Goal: Task Accomplishment & Management: Use online tool/utility

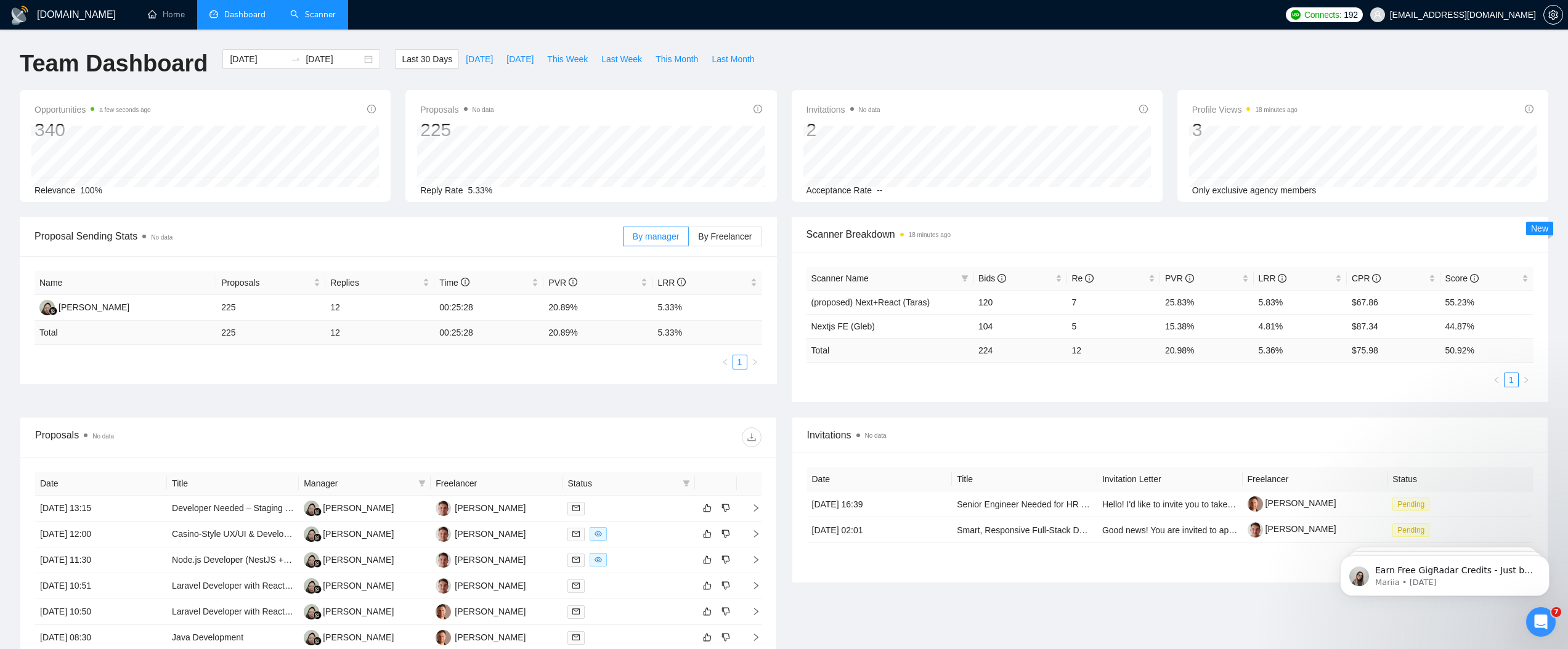
click at [334, 16] on link "Scanner" at bounding box center [313, 14] width 46 height 10
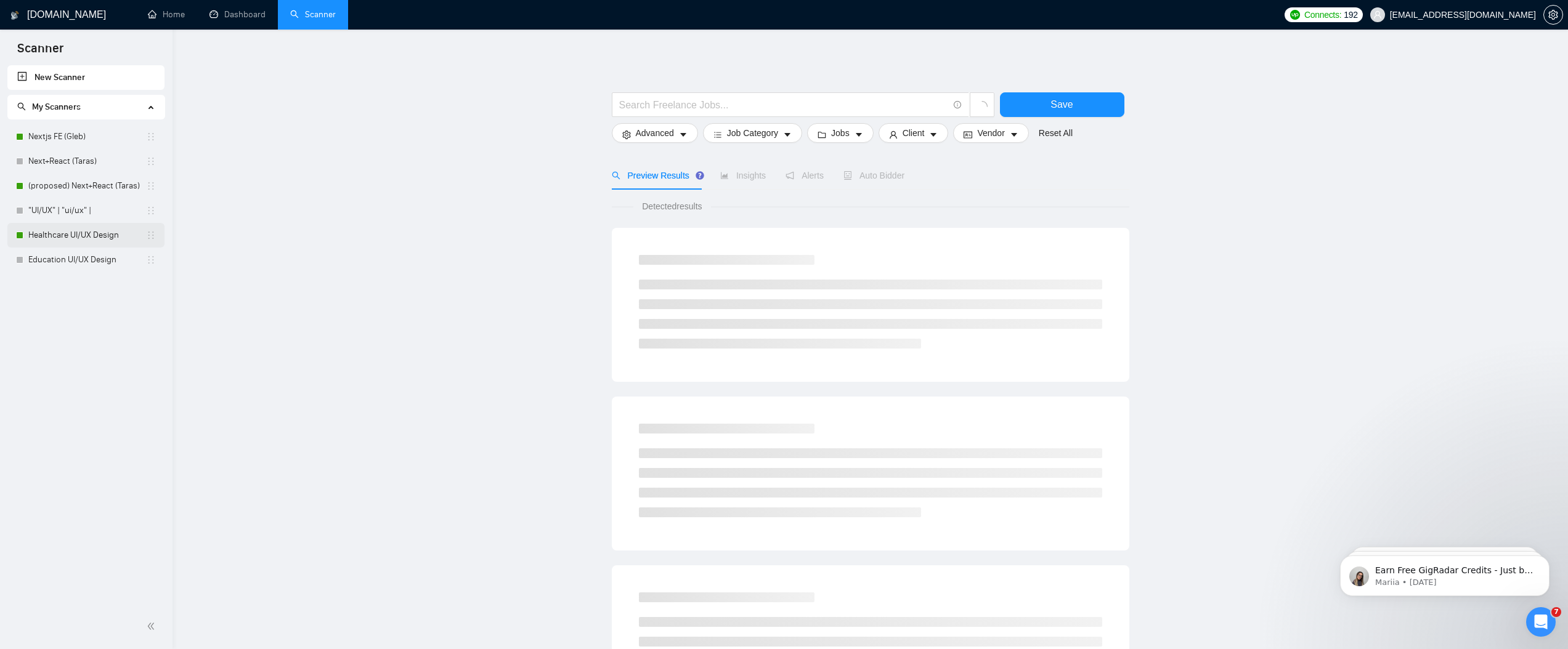
click at [68, 234] on link "Healthcare UI/UX Design" at bounding box center [87, 234] width 117 height 24
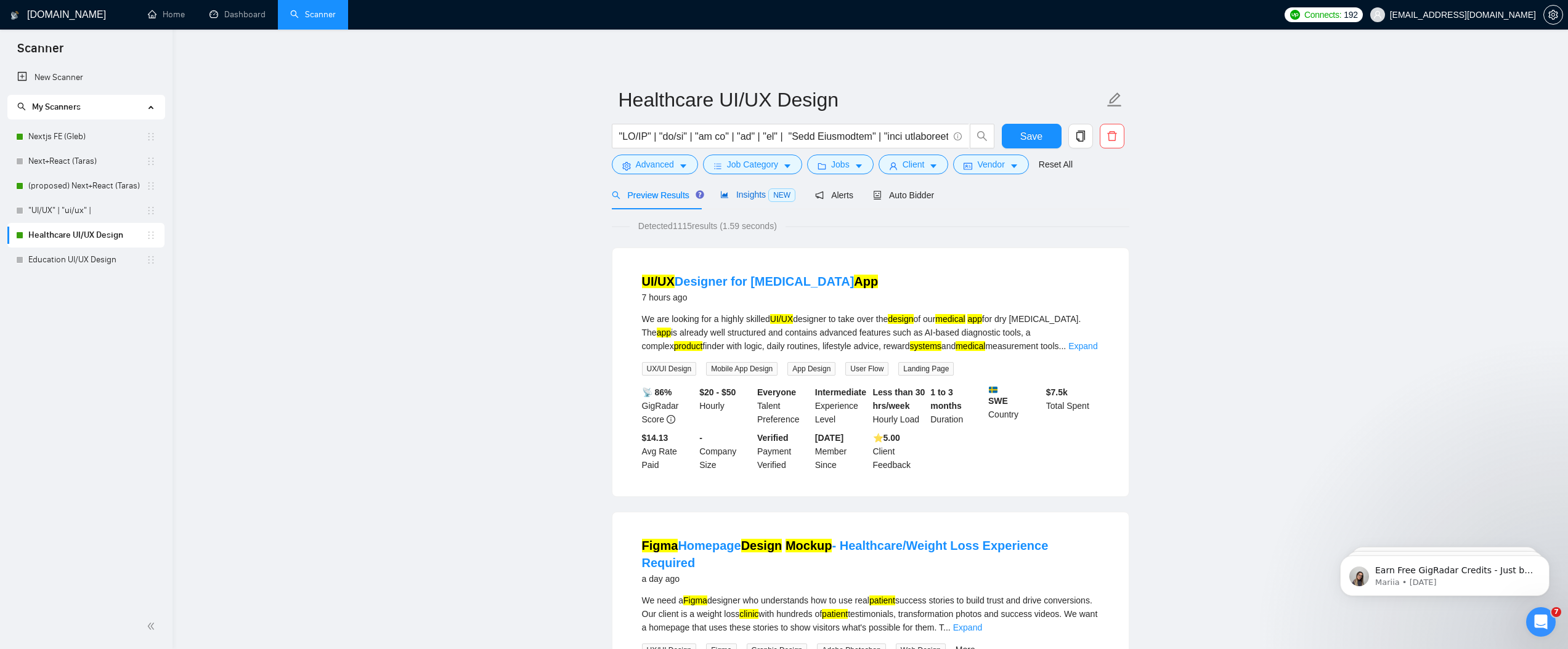
click at [781, 192] on span "NEW" at bounding box center [782, 194] width 27 height 13
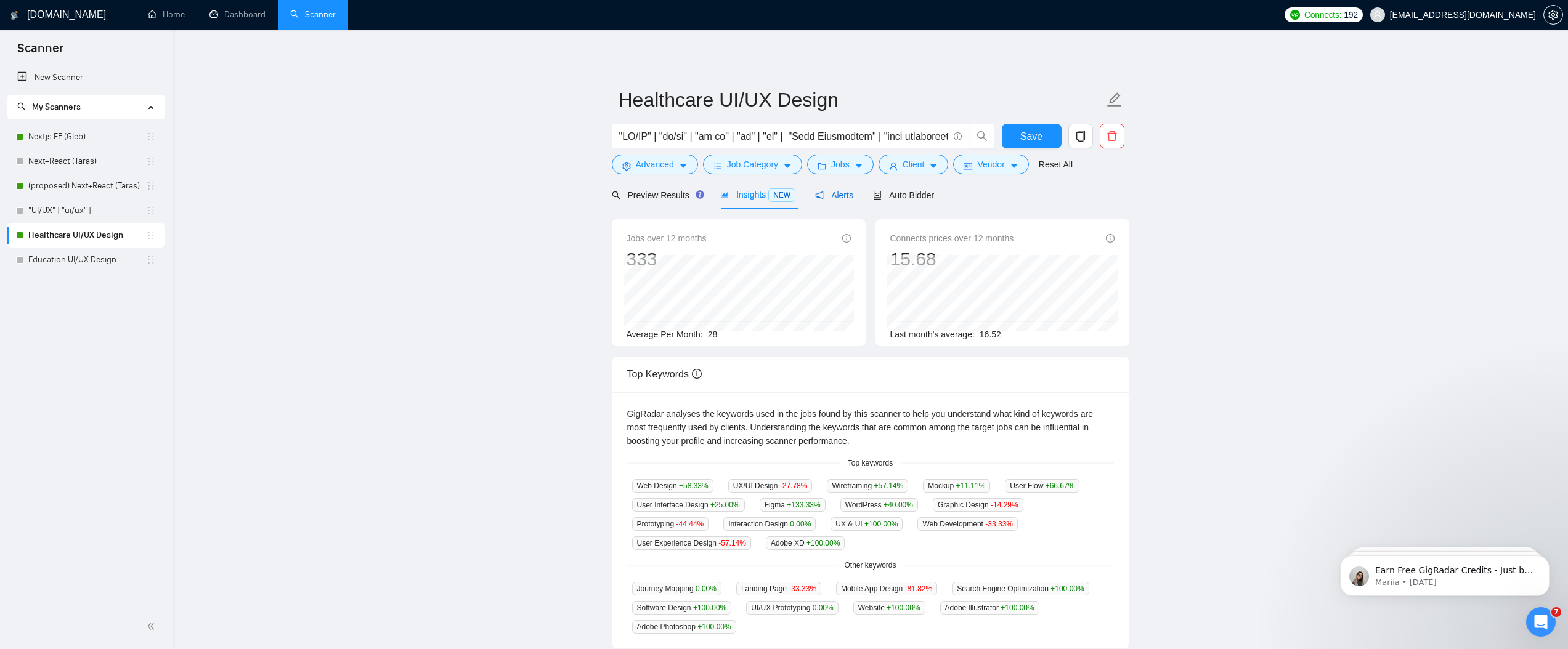
click at [838, 193] on span "Alerts" at bounding box center [834, 195] width 39 height 10
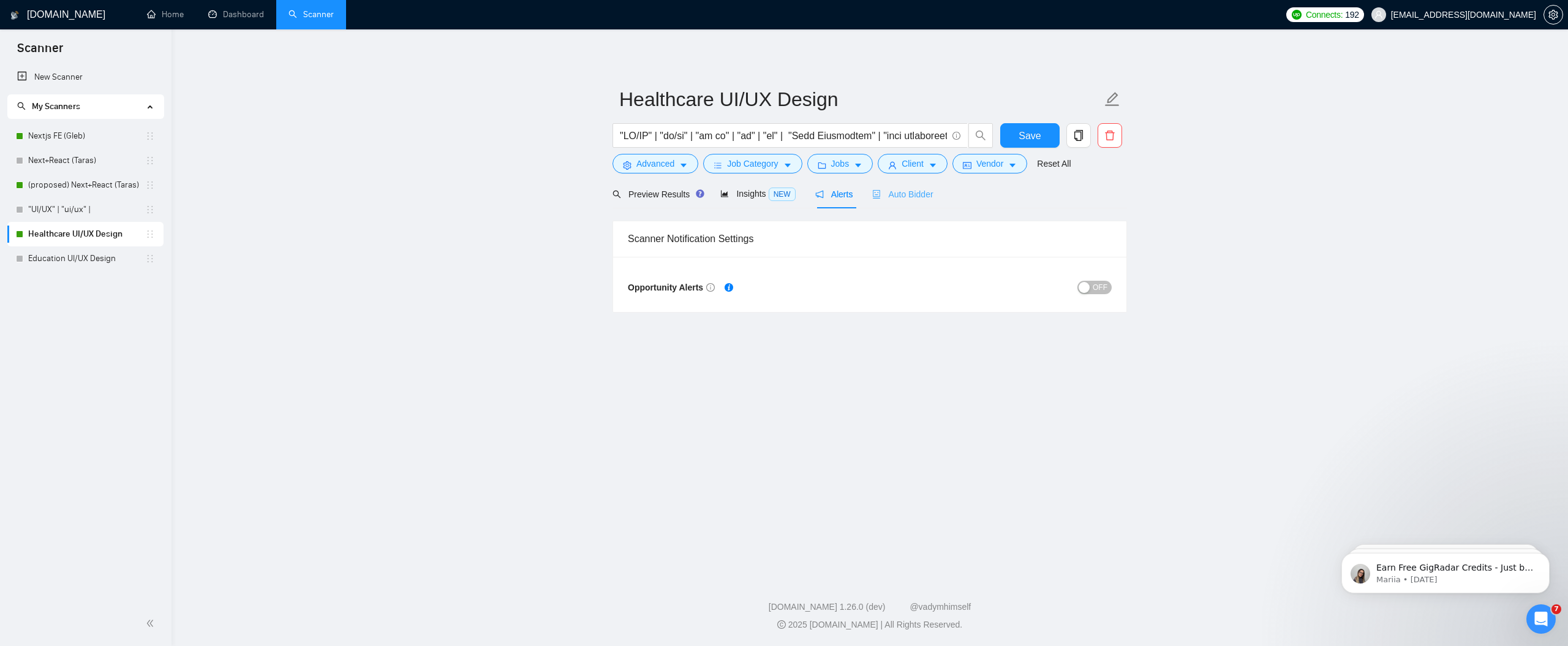
click at [900, 202] on div "Auto Bidder" at bounding box center [902, 193] width 60 height 29
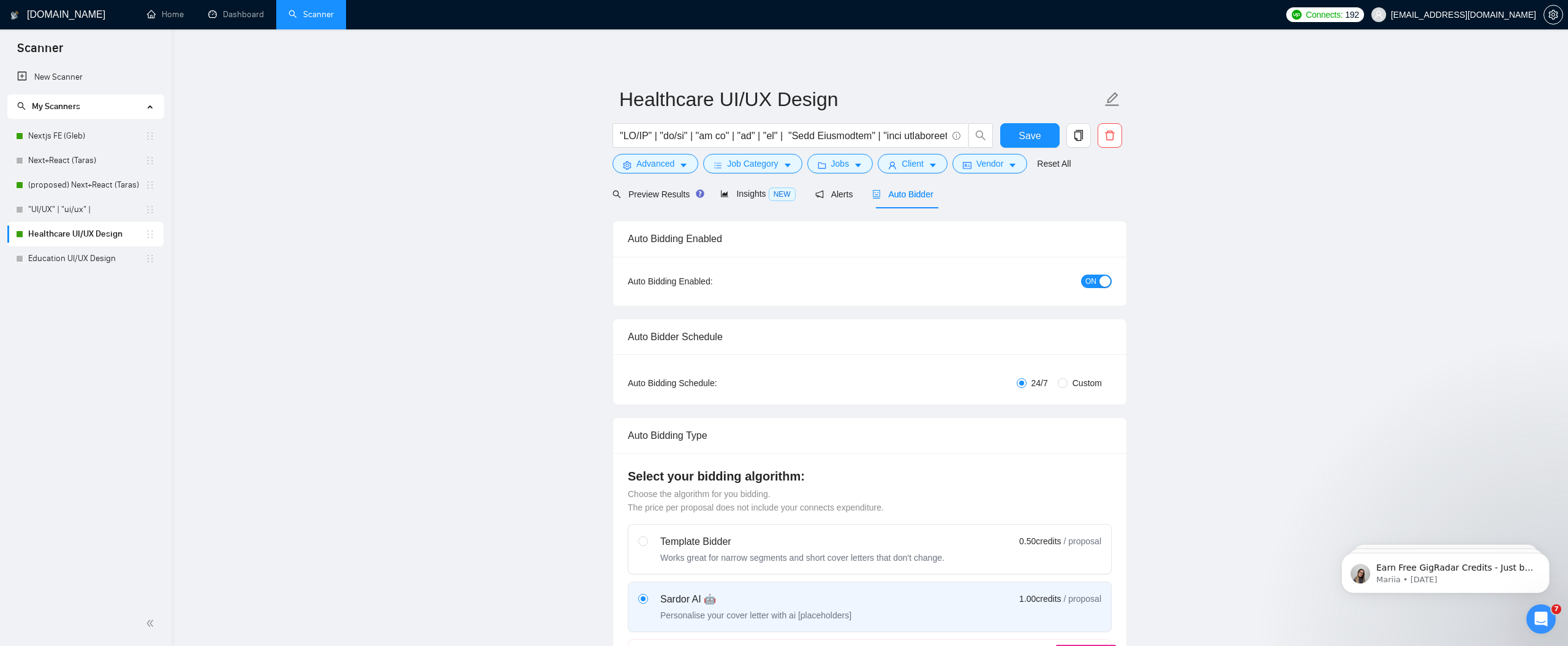
radio input "false"
radio input "true"
checkbox input "true"
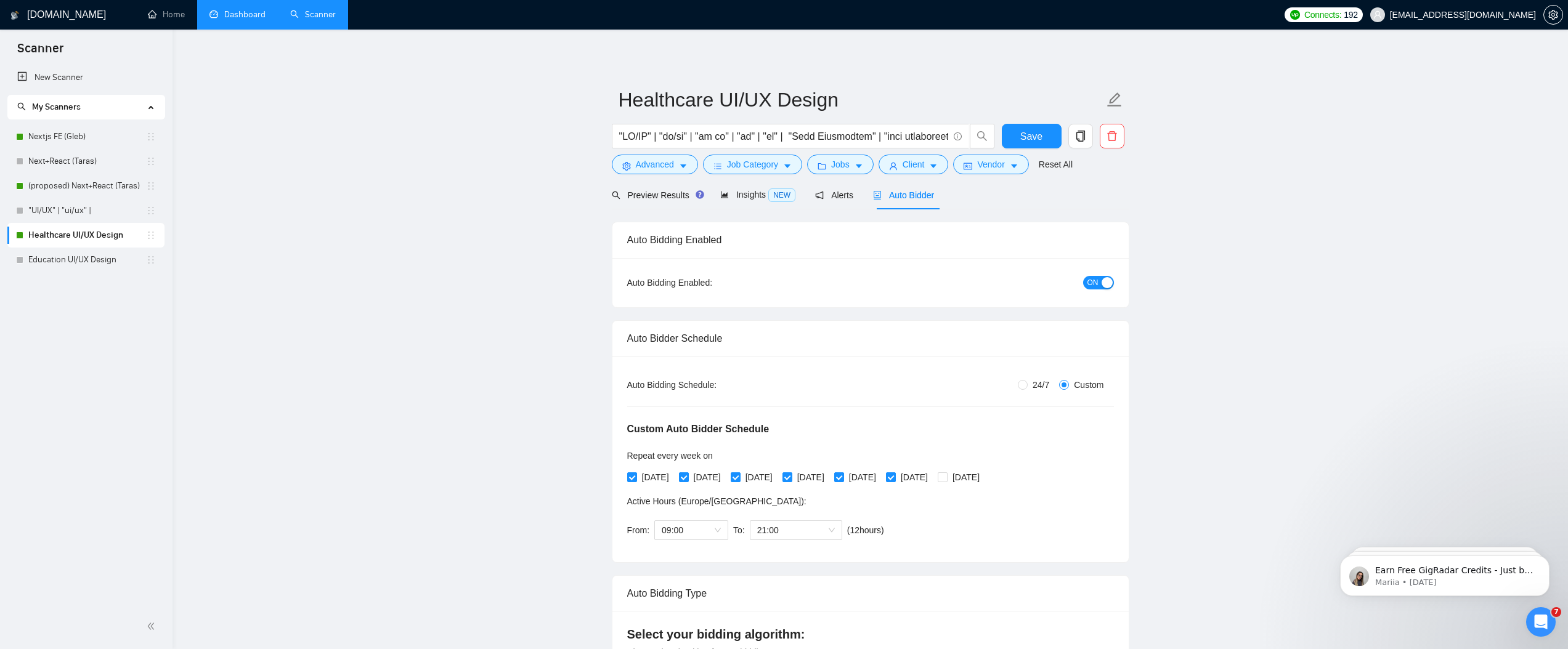
click at [253, 20] on link "Dashboard" at bounding box center [237, 14] width 56 height 10
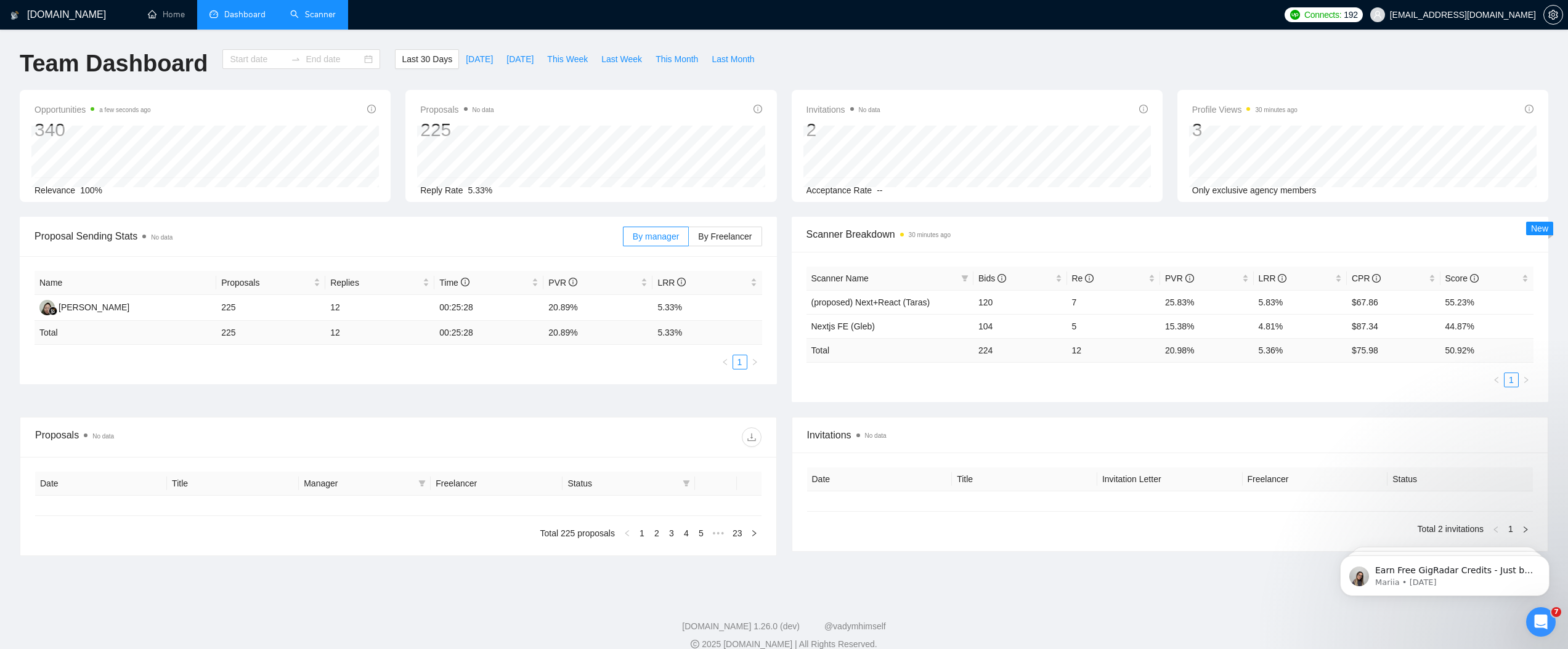
type input "[DATE]"
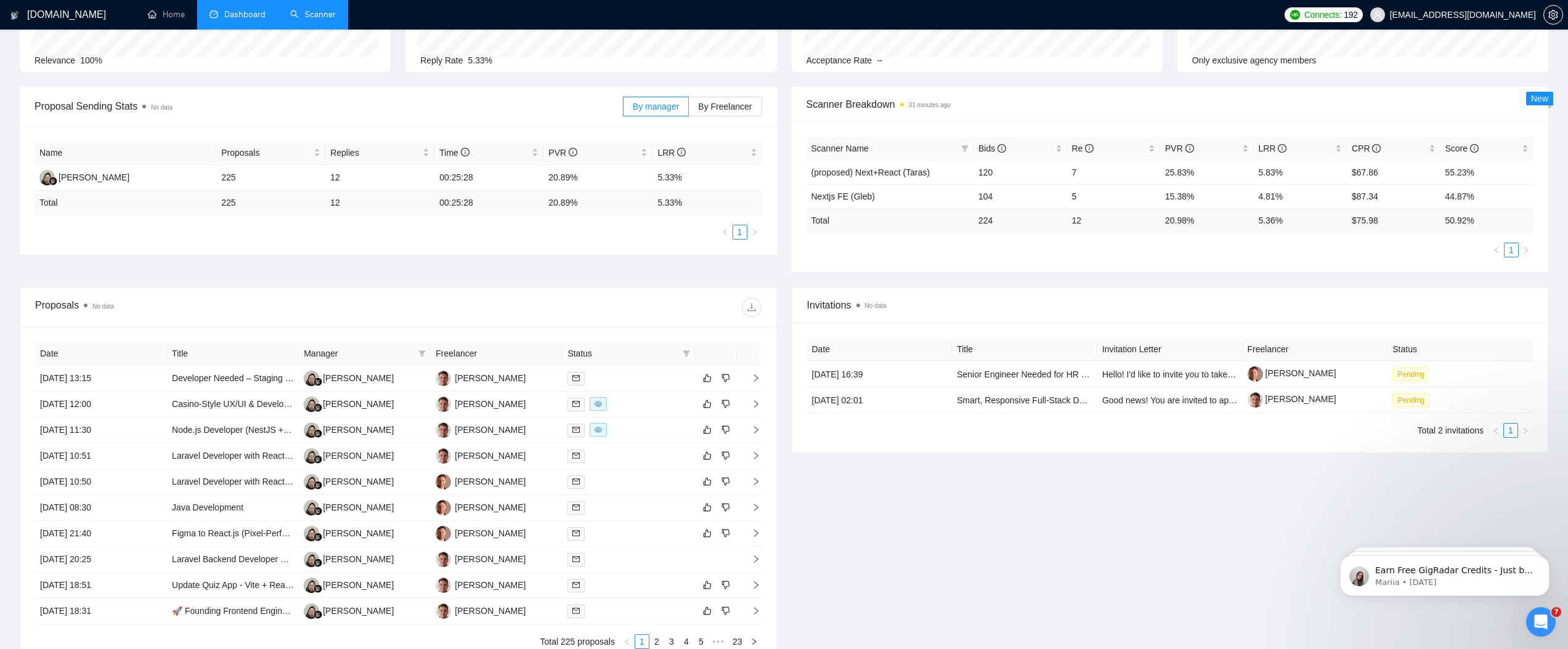
scroll to position [255, 0]
